Goal: Navigation & Orientation: Find specific page/section

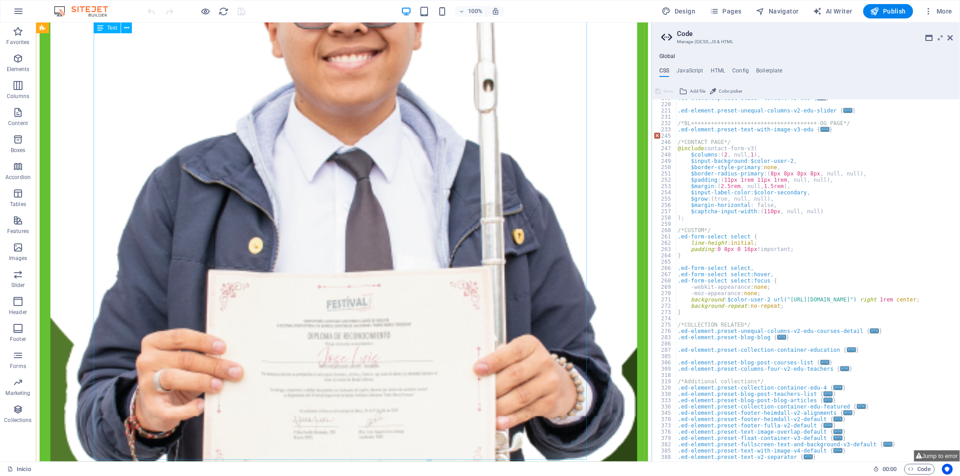
scroll to position [1850, 0]
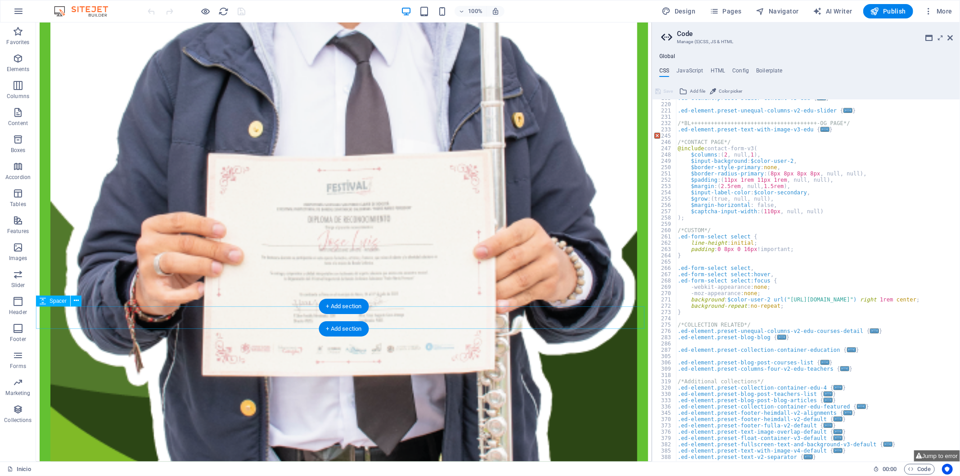
type textarea "/*Additional collections*/"
click at [834, 381] on div ".ed-element.preset-slider-content-v3-edu { ... } .ed-element.preset-unequal-col…" at bounding box center [861, 279] width 370 height 368
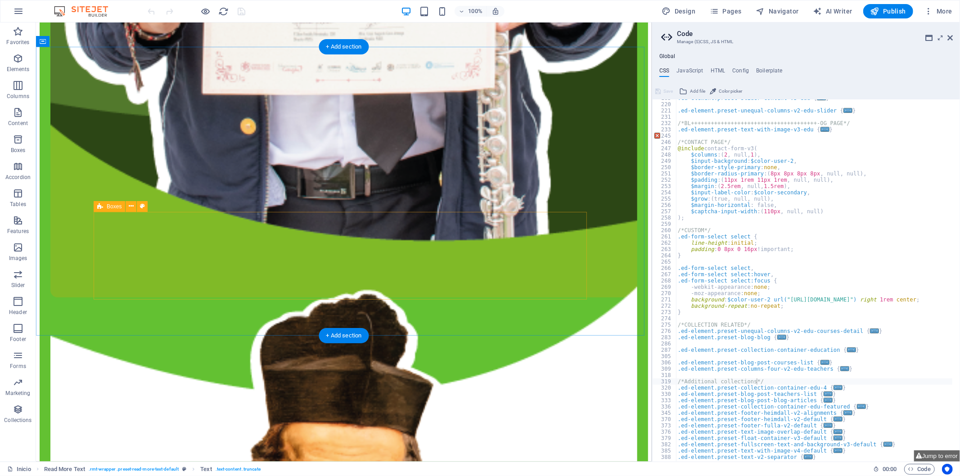
scroll to position [2150, 0]
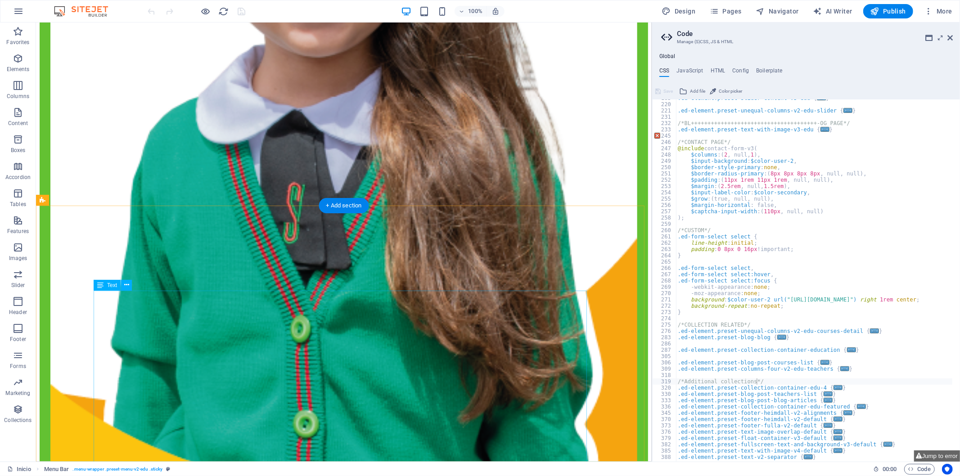
scroll to position [1100, 0]
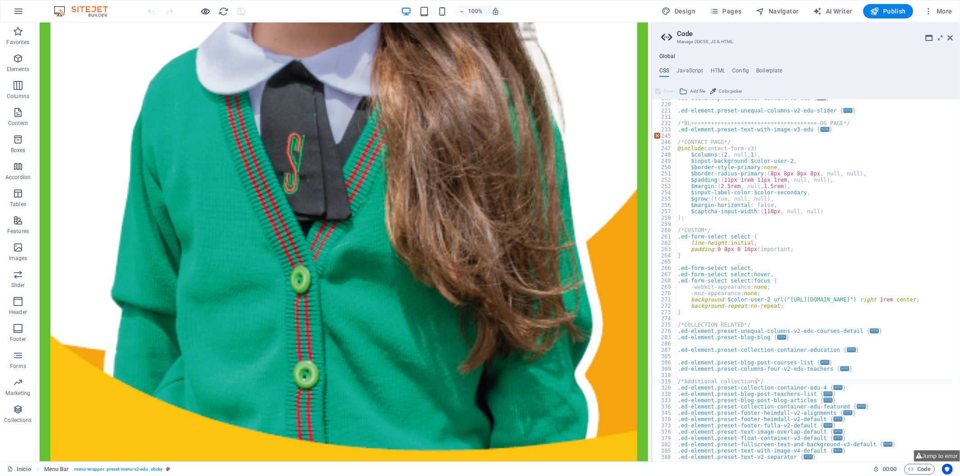
click at [203, 13] on icon "button" at bounding box center [206, 11] width 10 height 10
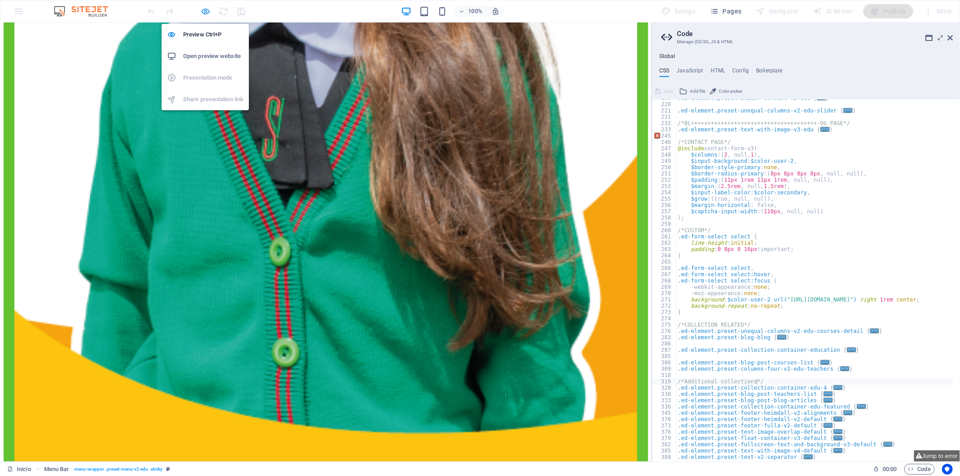
scroll to position [1099, 0]
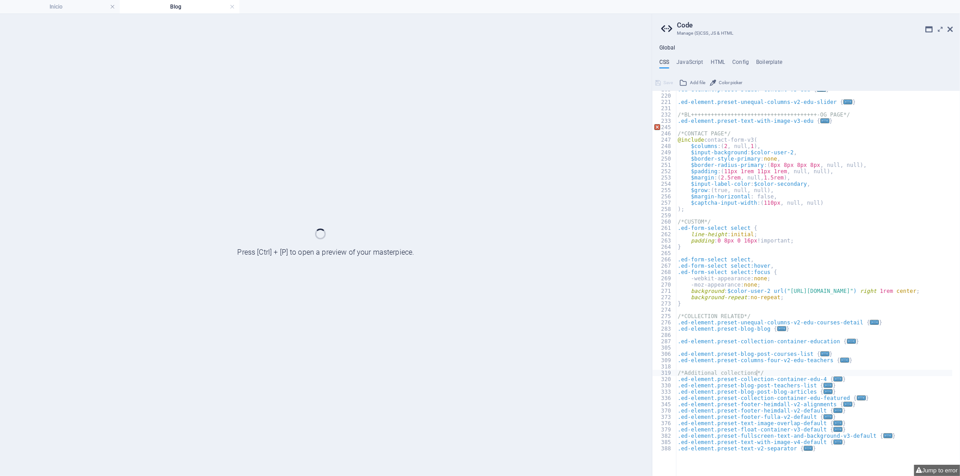
scroll to position [0, 0]
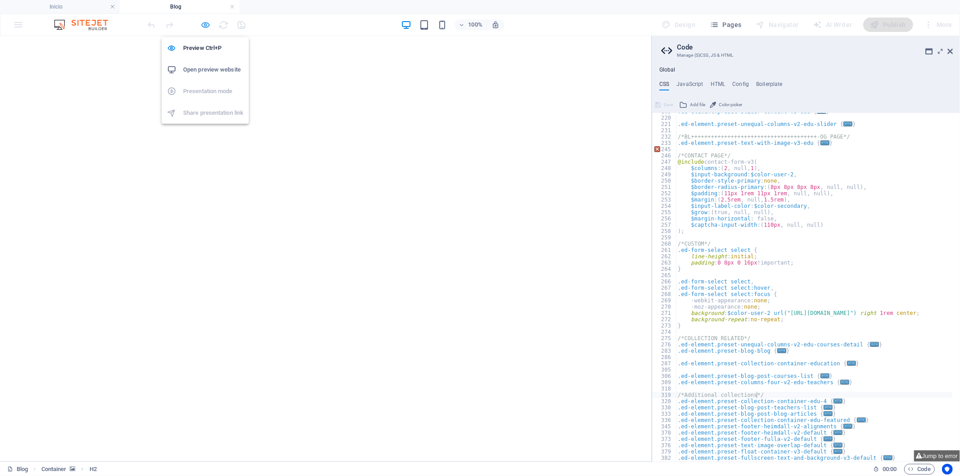
click at [204, 26] on icon "button" at bounding box center [206, 25] width 10 height 10
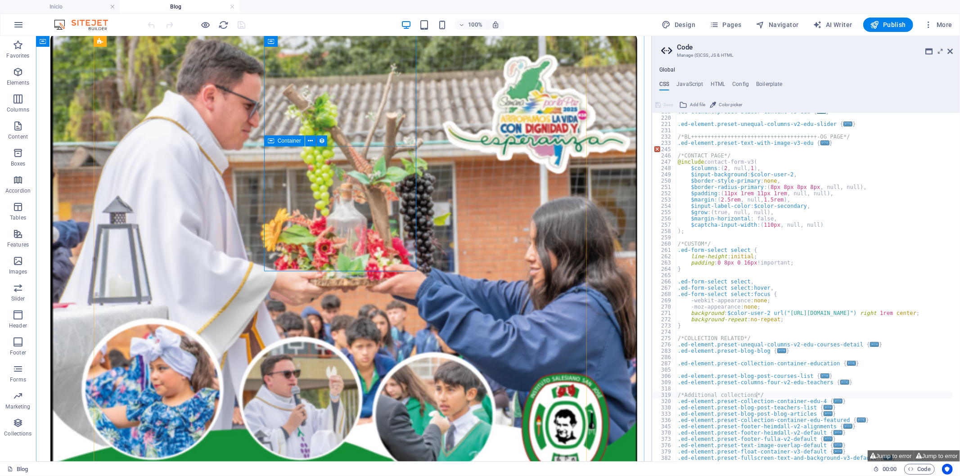
scroll to position [675, 0]
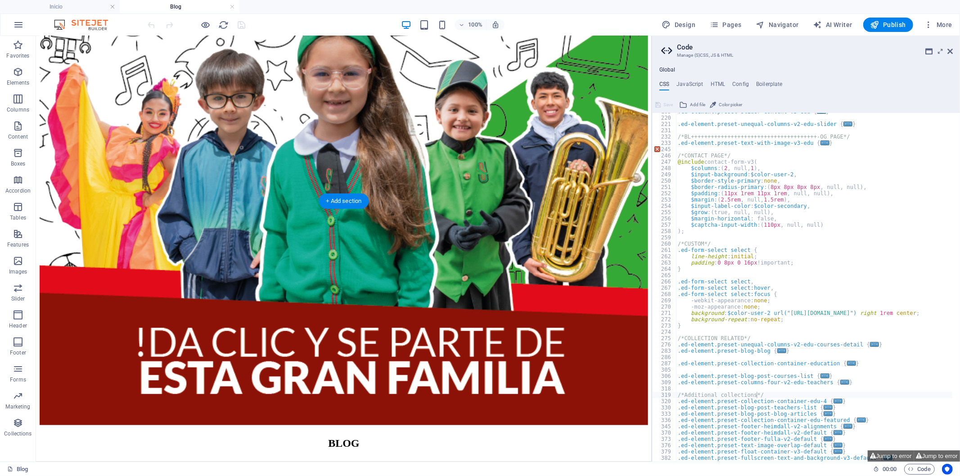
scroll to position [0, 0]
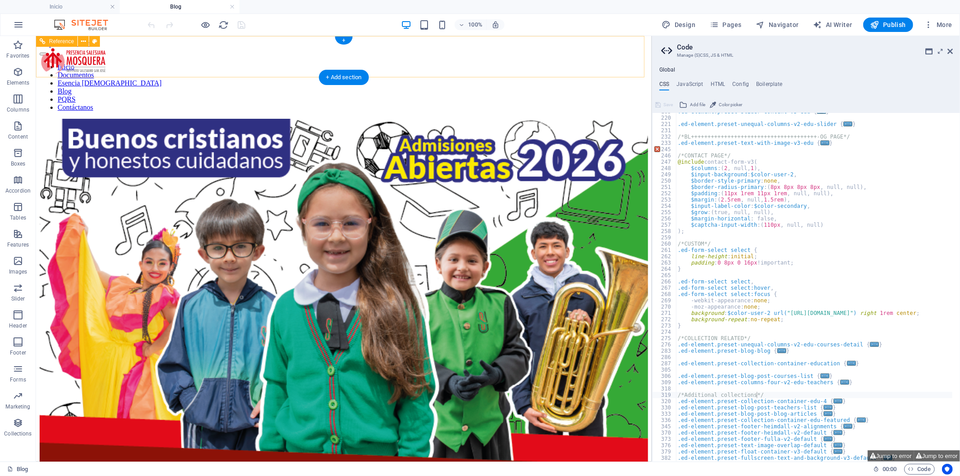
click at [72, 63] on div "Inicio Documentos Esencia [DEMOGRAPHIC_DATA] Blog PQRS Contáctanos" at bounding box center [343, 79] width 608 height 64
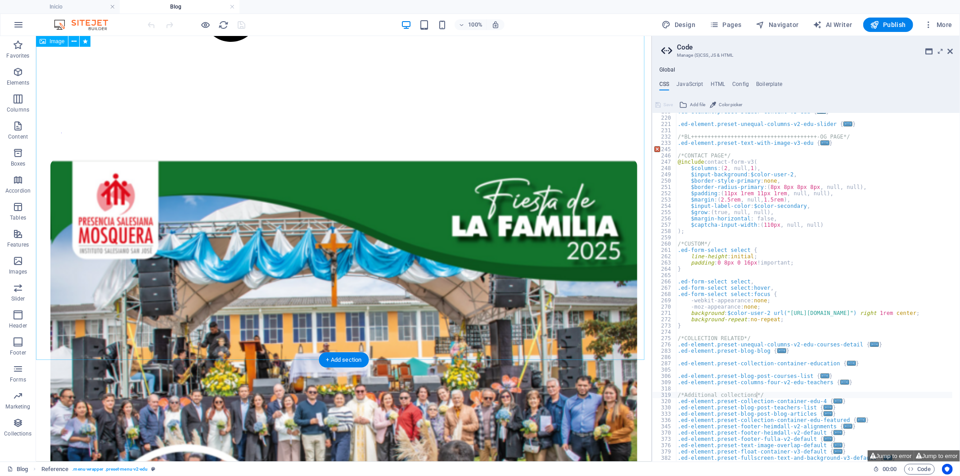
scroll to position [2100, 0]
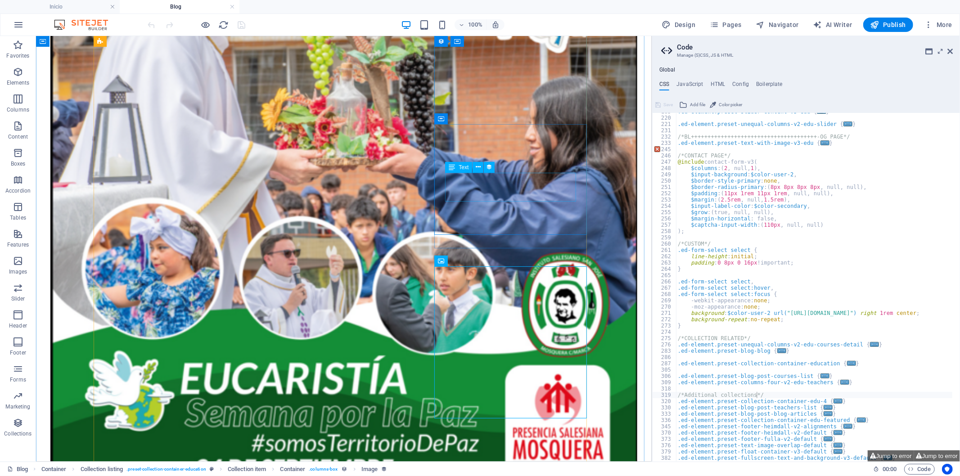
scroll to position [650, 0]
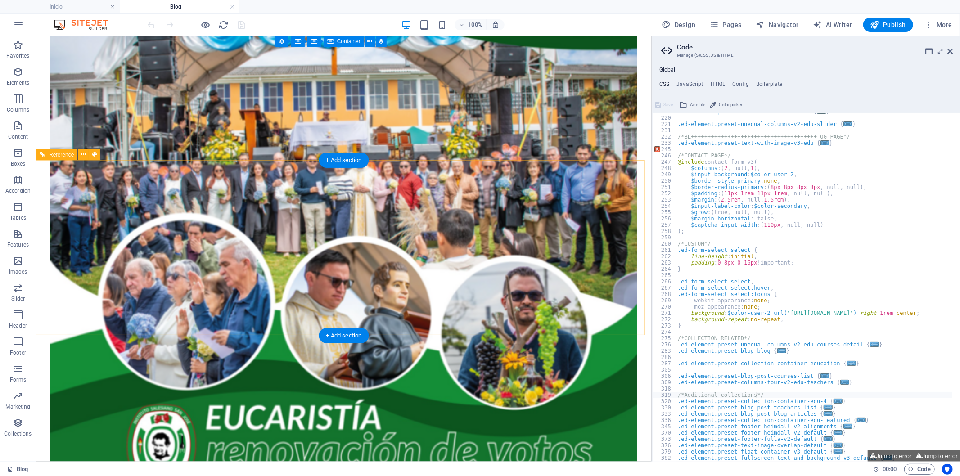
scroll to position [2426, 0]
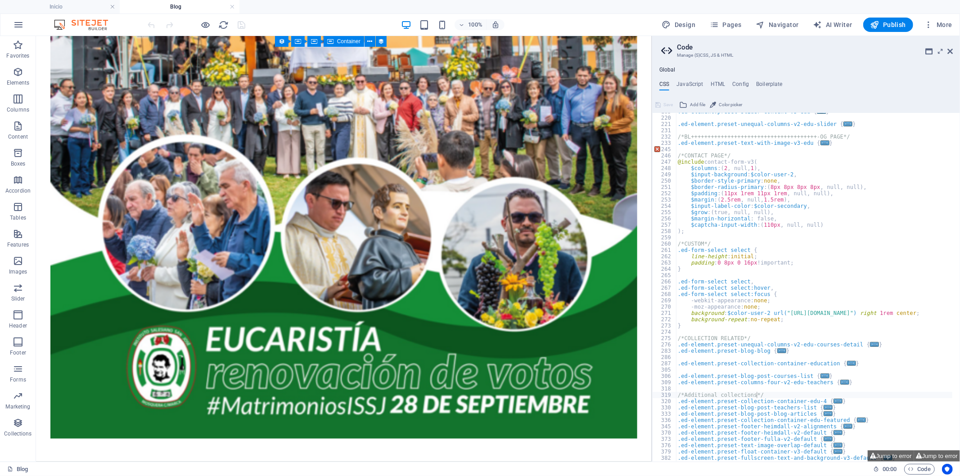
click at [108, 466] on div "Blog" at bounding box center [436, 469] width 859 height 11
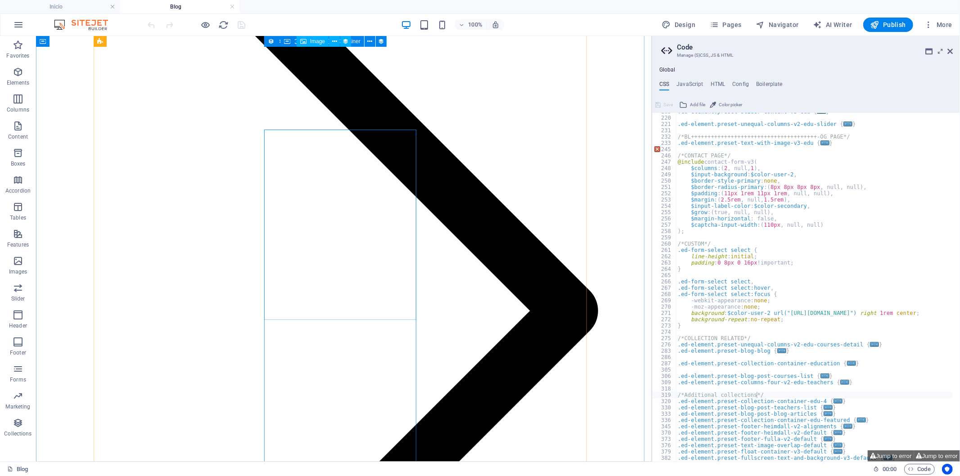
scroll to position [1425, 0]
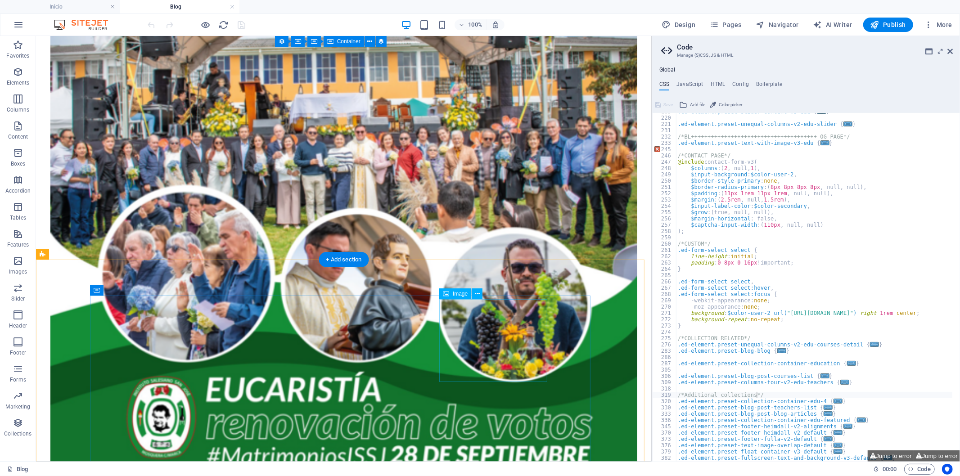
scroll to position [2426, 0]
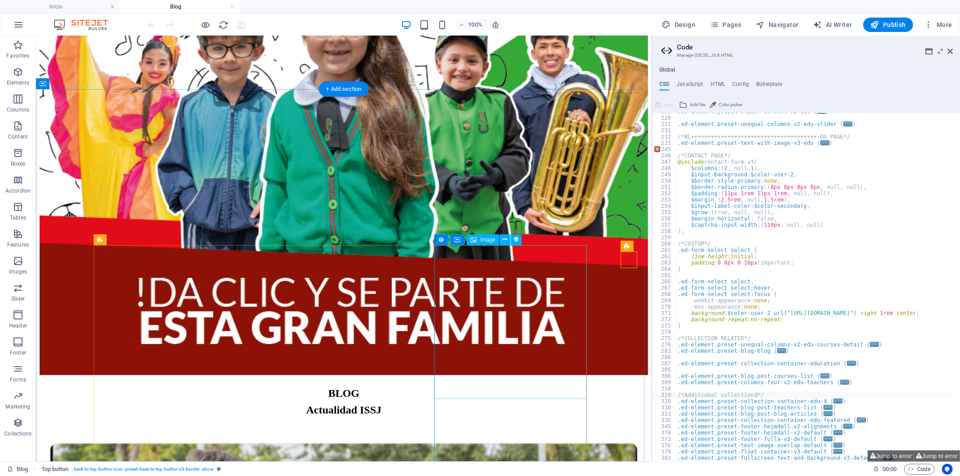
scroll to position [400, 0]
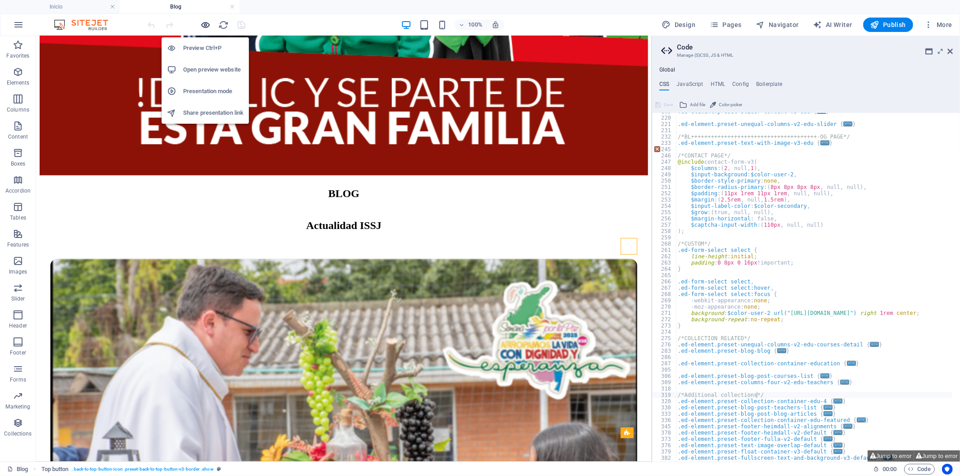
click at [201, 20] on icon "button" at bounding box center [206, 25] width 10 height 10
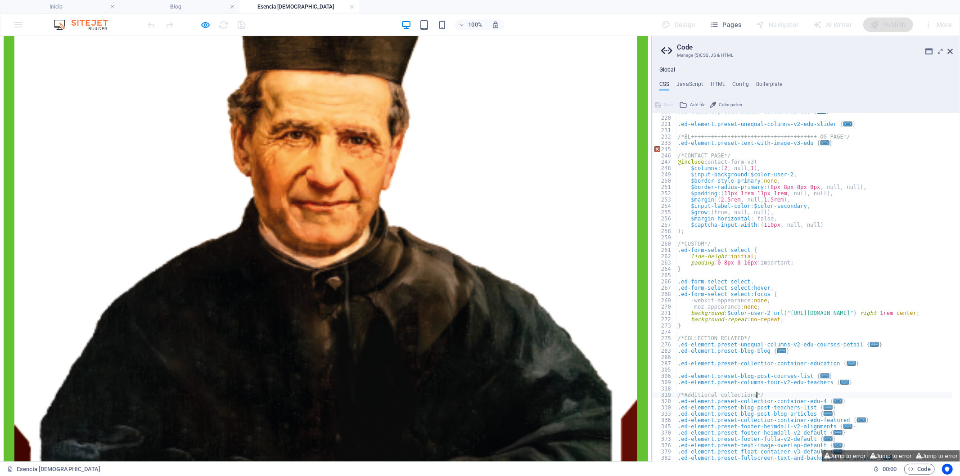
scroll to position [2550, 0]
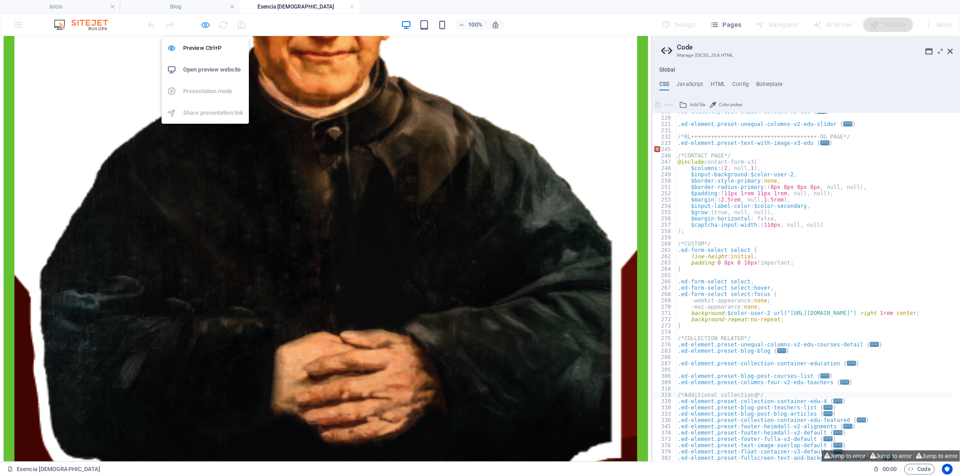
click at [205, 26] on icon "button" at bounding box center [206, 25] width 10 height 10
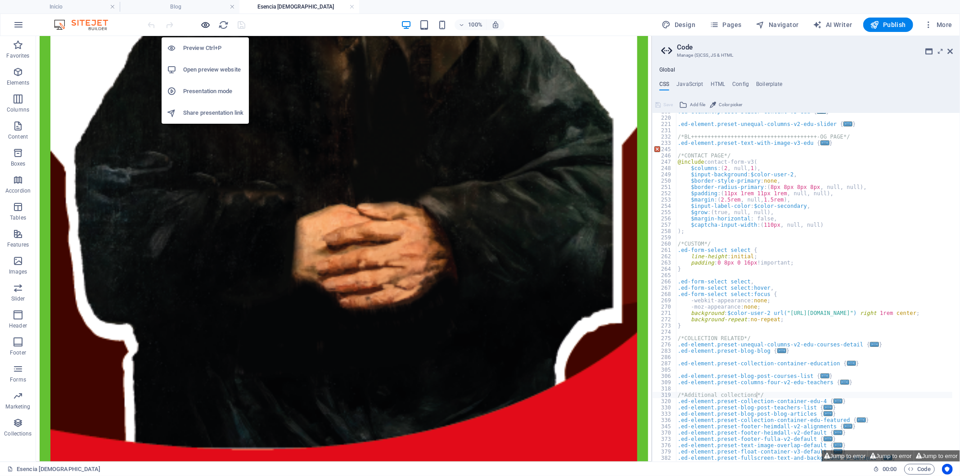
click at [205, 26] on icon "button" at bounding box center [206, 25] width 10 height 10
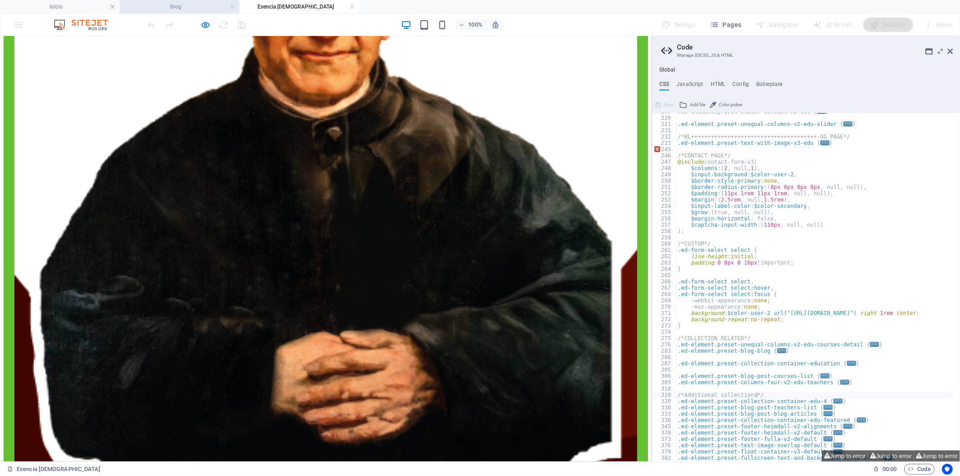
click at [199, 8] on h4 "Blog" at bounding box center [180, 7] width 120 height 10
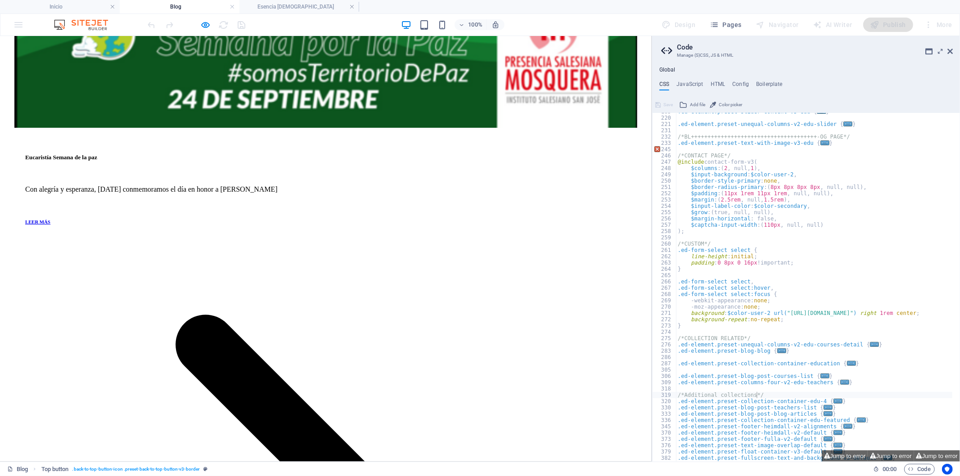
scroll to position [1150, 0]
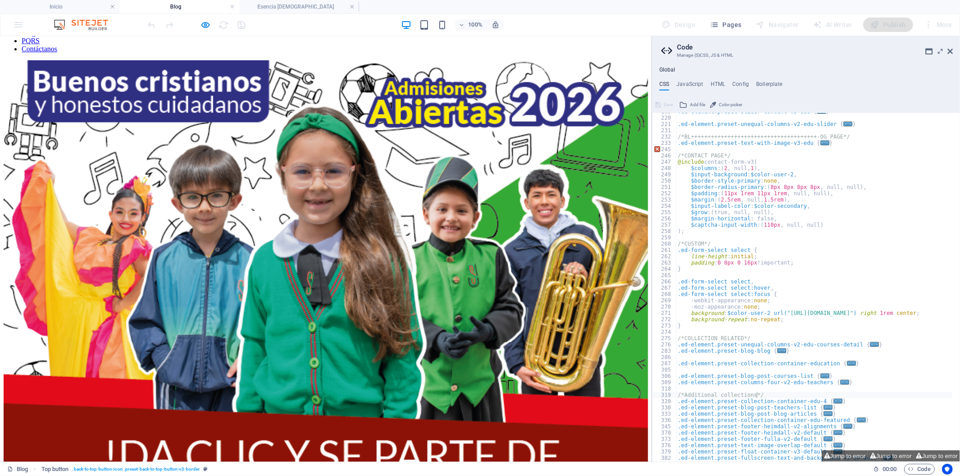
scroll to position [0, 0]
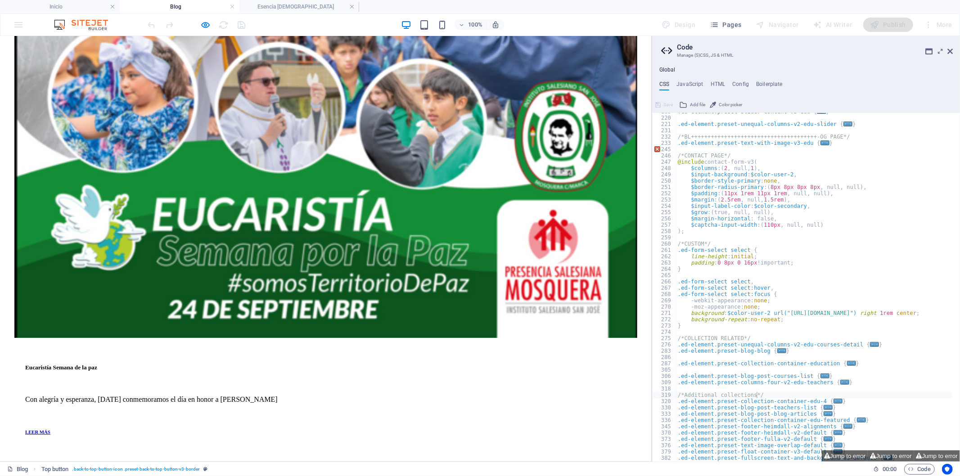
scroll to position [1050, 0]
